Goal: Find specific page/section: Find specific page/section

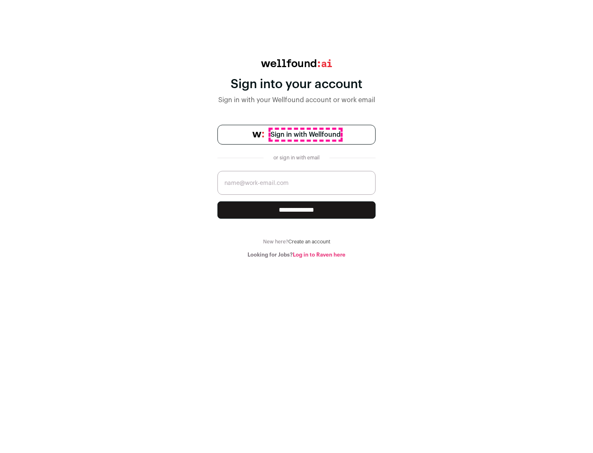
click at [305, 135] on span "Sign in with Wellfound" at bounding box center [306, 135] width 70 height 10
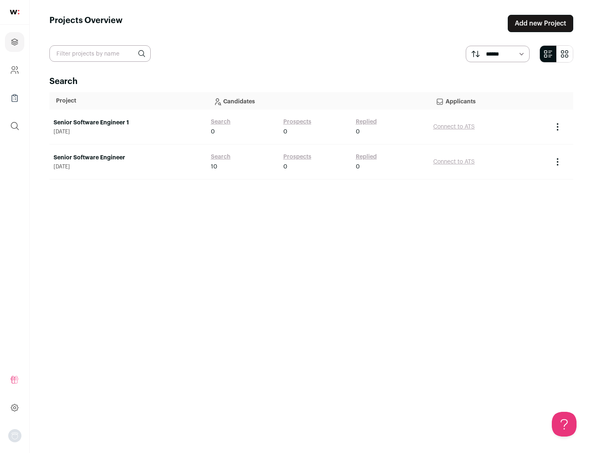
click at [128, 158] on link "Senior Software Engineer" at bounding box center [128, 158] width 149 height 8
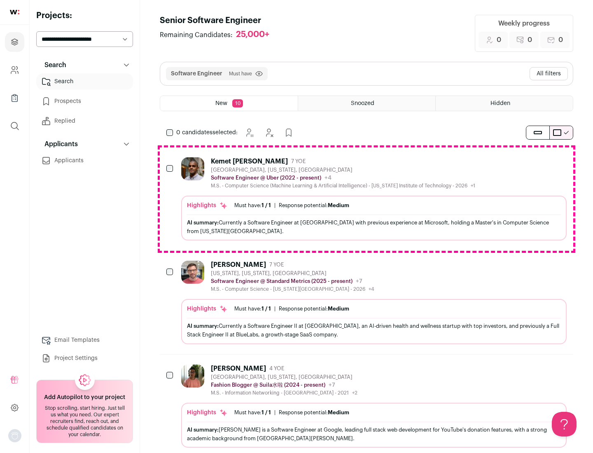
click at [367, 199] on div "Highlights Must have: 1 / 1 How many must haves have been fulfilled? | Response…" at bounding box center [374, 218] width 386 height 45
